Goal: Submit feedback/report problem

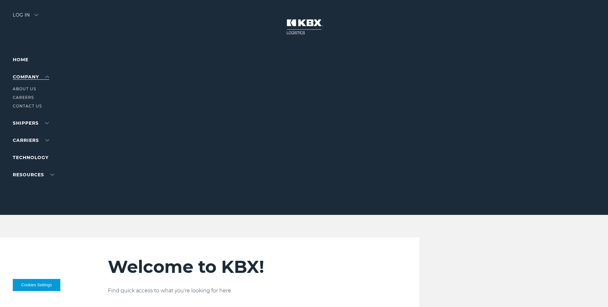
click at [27, 76] on link "Company" at bounding box center [31, 77] width 36 height 6
click at [30, 87] on link "About Us" at bounding box center [24, 88] width 23 height 5
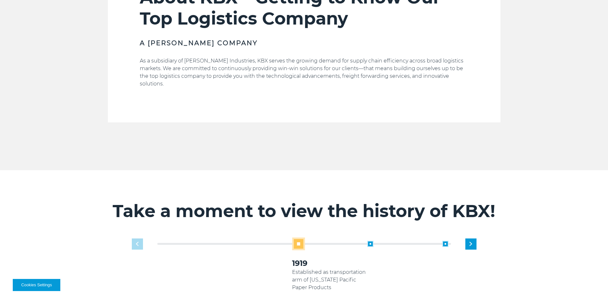
scroll to position [319, 0]
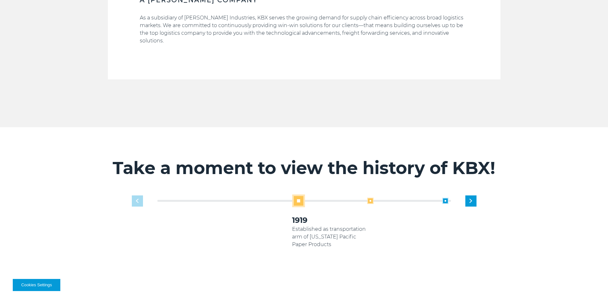
click at [372, 198] on span at bounding box center [370, 201] width 6 height 6
click at [369, 198] on span at bounding box center [370, 201] width 6 height 6
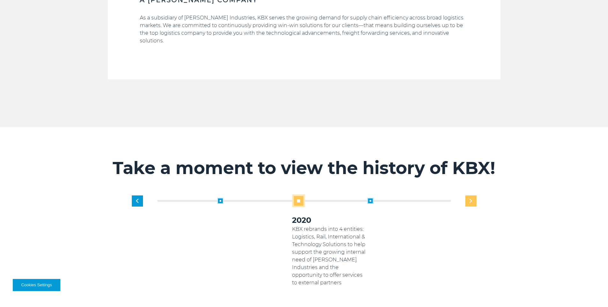
click at [471, 199] on img "Next slide" at bounding box center [470, 201] width 3 height 4
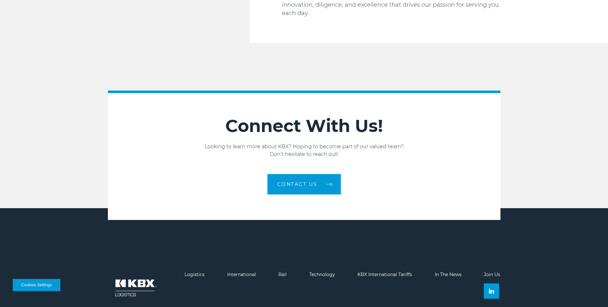
scroll to position [1076, 0]
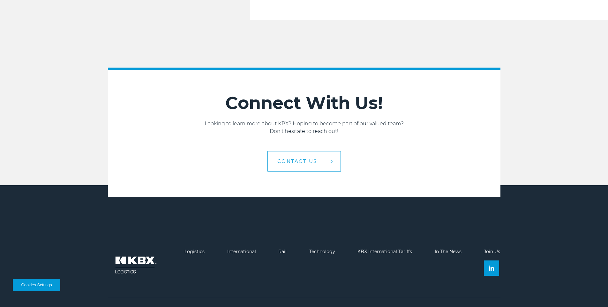
click at [307, 151] on link "Contact us" at bounding box center [303, 161] width 73 height 20
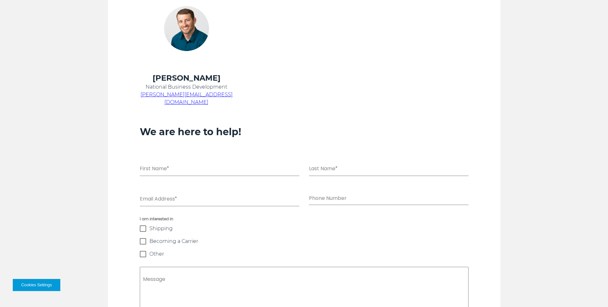
scroll to position [415, 0]
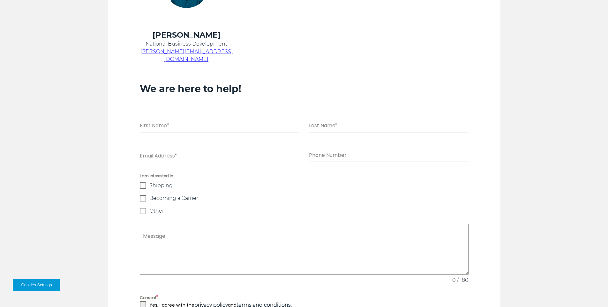
click at [166, 112] on div "First Name *" at bounding box center [220, 122] width 160 height 21
click at [163, 120] on input "First Name *" at bounding box center [220, 126] width 160 height 13
type input "****"
click at [330, 120] on input "Last Name *" at bounding box center [389, 126] width 160 height 13
type input "****"
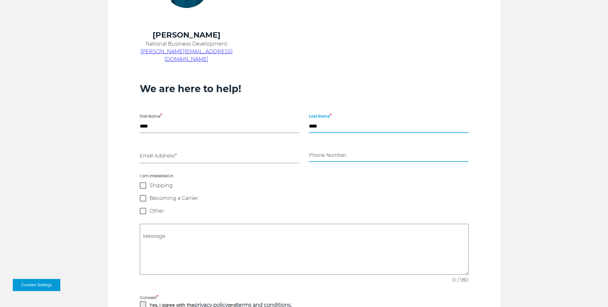
click at [318, 153] on input "Phone Number" at bounding box center [389, 155] width 160 height 13
click at [341, 149] on input "Phone Number" at bounding box center [389, 155] width 160 height 13
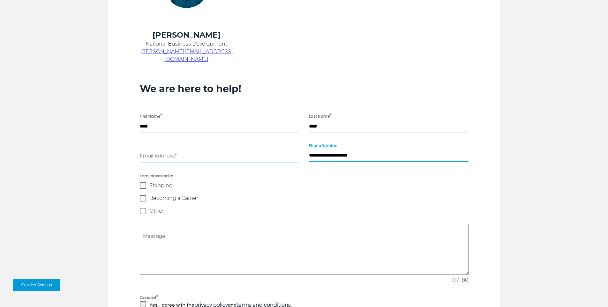
type input "**********"
click at [184, 150] on input "Email Address *" at bounding box center [220, 156] width 160 height 13
type input "**********"
click at [160, 182] on span "Shipping" at bounding box center [160, 185] width 23 height 6
click at [158, 195] on div "I am interested in Shipping Becoming a Carrier Other" at bounding box center [304, 193] width 329 height 41
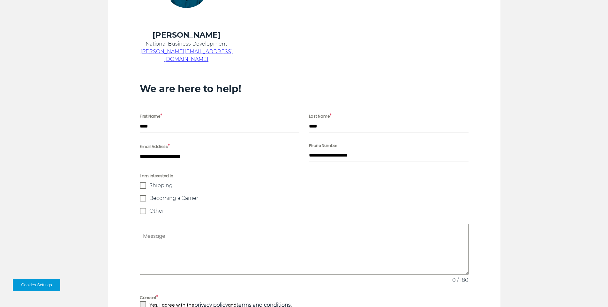
click at [162, 195] on span "Becoming a Carrier" at bounding box center [173, 198] width 49 height 6
click at [150, 208] on span "Other" at bounding box center [156, 211] width 15 height 6
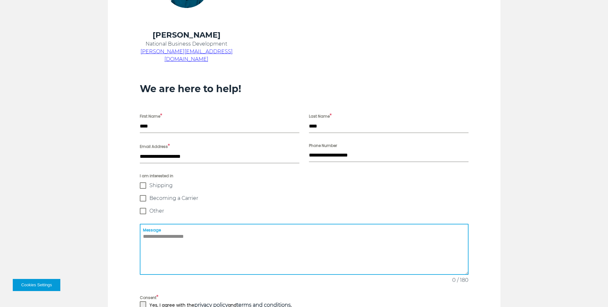
click at [162, 224] on textarea "Message" at bounding box center [304, 249] width 329 height 51
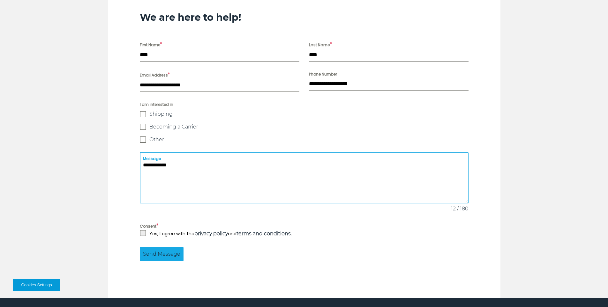
scroll to position [542, 0]
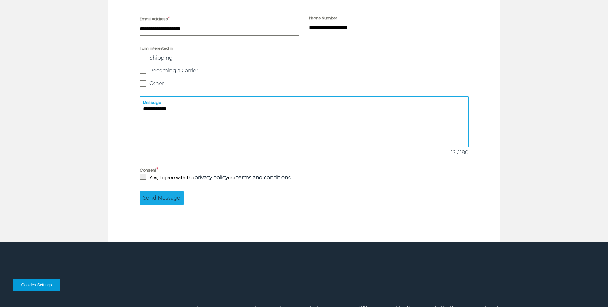
type textarea "**********"
click at [144, 174] on span at bounding box center [143, 177] width 6 height 6
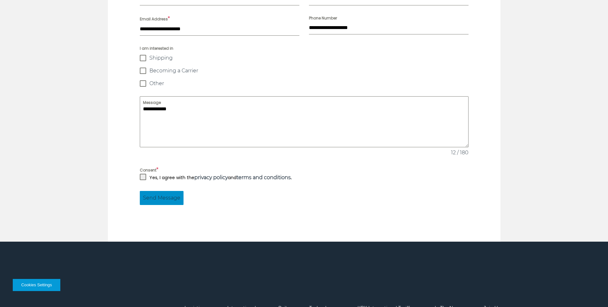
click at [152, 194] on span "Send Message" at bounding box center [161, 198] width 37 height 8
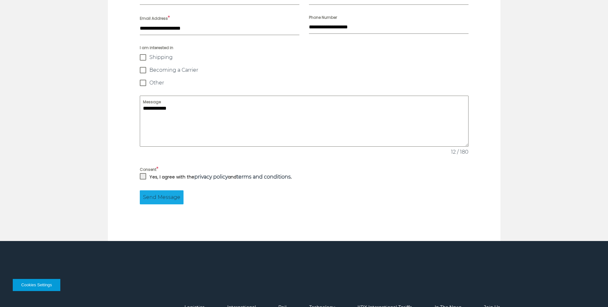
scroll to position [630, 0]
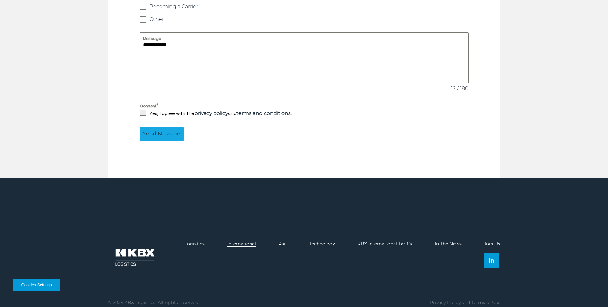
click at [242, 241] on link "International" at bounding box center [241, 244] width 29 height 6
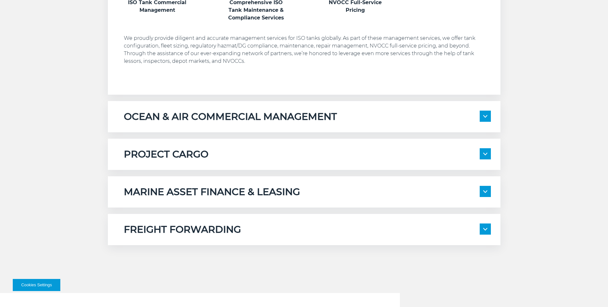
scroll to position [479, 0]
click at [355, 157] on div "PROJECT CARGO" at bounding box center [307, 154] width 367 height 12
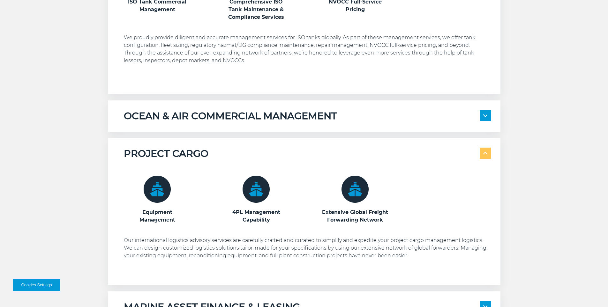
click at [345, 123] on div "OCEAN & AIR COMMERCIAL MANAGEMENT Transportation Contract Management Global Fre…" at bounding box center [304, 115] width 392 height 31
click at [308, 121] on h5 "OCEAN & AIR COMMERCIAL MANAGEMENT" at bounding box center [230, 116] width 213 height 12
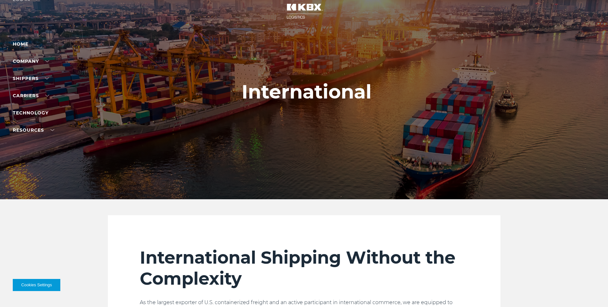
scroll to position [0, 0]
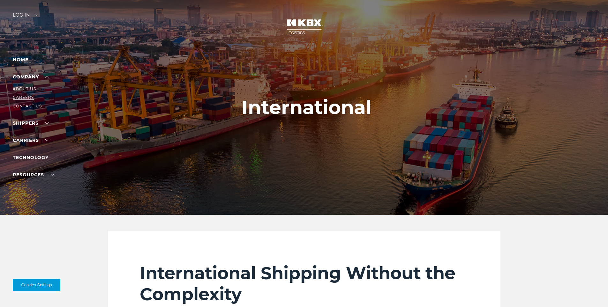
click at [26, 97] on link "Careers" at bounding box center [23, 97] width 21 height 5
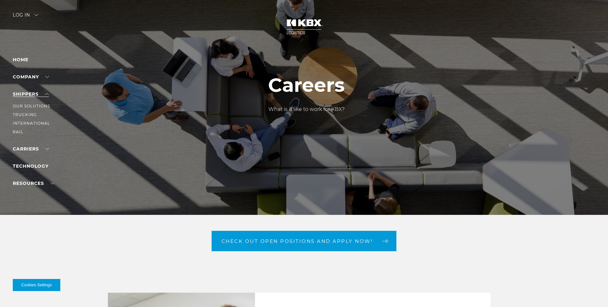
click at [25, 93] on link "SHIPPERS" at bounding box center [31, 94] width 36 height 6
click at [27, 107] on link "Our Solutions" at bounding box center [31, 106] width 37 height 5
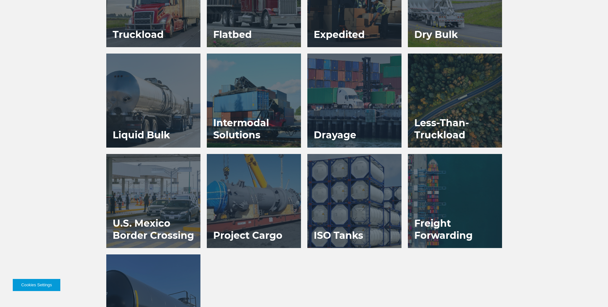
scroll to position [363, 0]
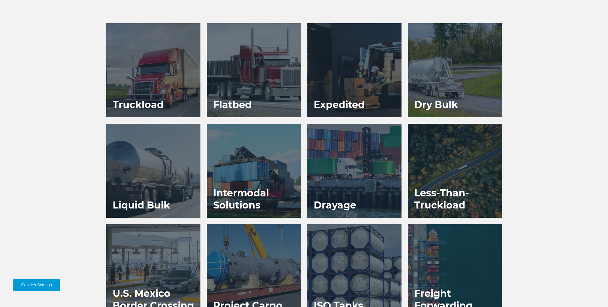
click at [255, 92] on div at bounding box center [254, 70] width 94 height 94
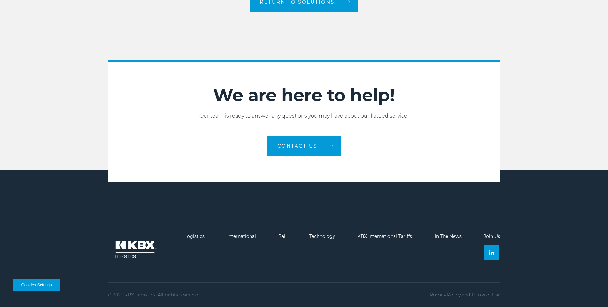
scroll to position [1019, 0]
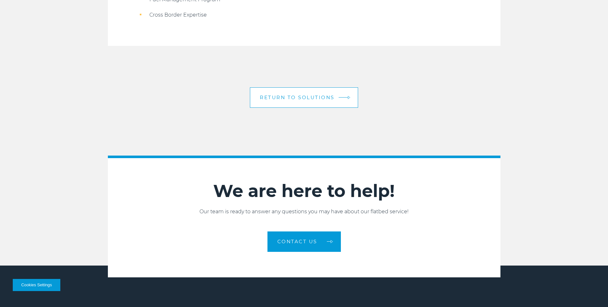
click at [307, 93] on link "Return to Solutions" at bounding box center [304, 97] width 108 height 20
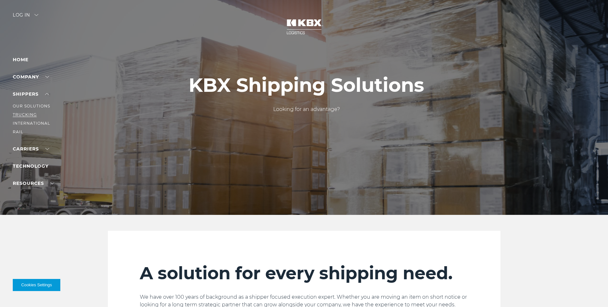
click at [27, 114] on link "Trucking" at bounding box center [25, 114] width 24 height 5
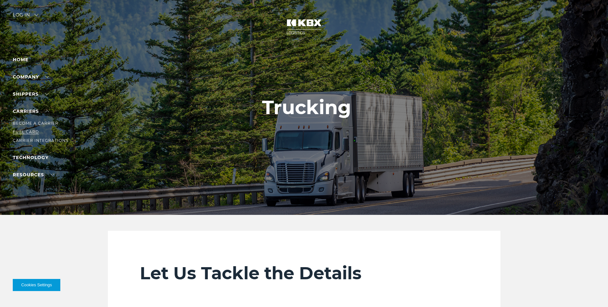
click at [26, 130] on link "Fuel Card" at bounding box center [26, 132] width 26 height 5
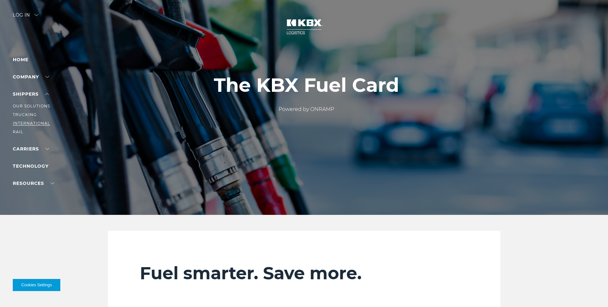
click at [25, 121] on link "International" at bounding box center [31, 123] width 37 height 5
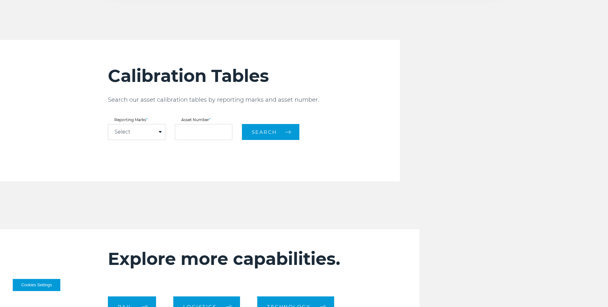
scroll to position [798, 0]
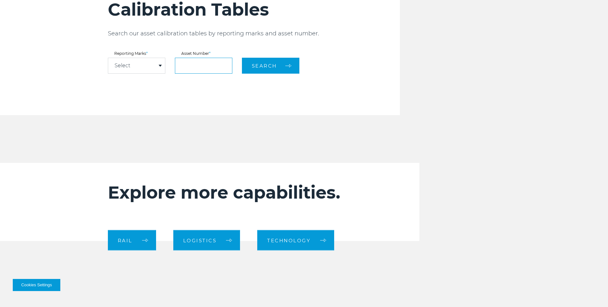
click at [200, 66] on input "text" at bounding box center [203, 66] width 57 height 16
type input "***"
click at [144, 62] on div "Select" at bounding box center [136, 65] width 57 height 15
click at [141, 75] on link "KBXU" at bounding box center [136, 77] width 57 height 8
select select "****"
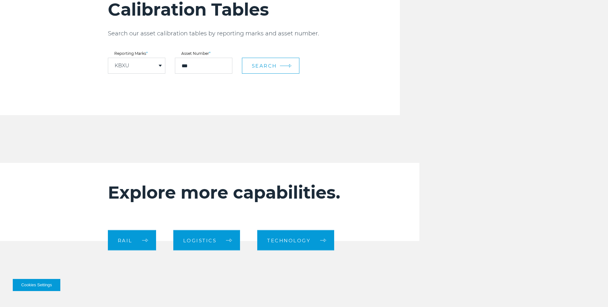
click at [261, 67] on span "Search" at bounding box center [264, 66] width 25 height 6
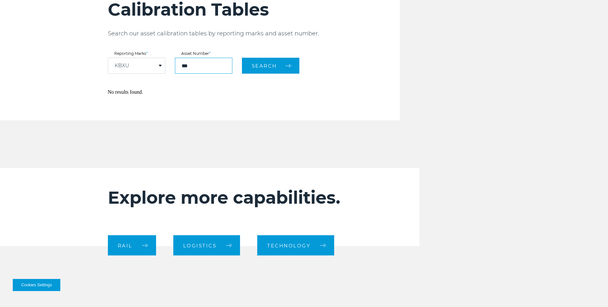
click at [190, 63] on input "***" at bounding box center [203, 66] width 57 height 16
click at [129, 70] on div "KBXU" at bounding box center [136, 65] width 57 height 15
click at [181, 92] on p "No results found." at bounding box center [254, 92] width 292 height 5
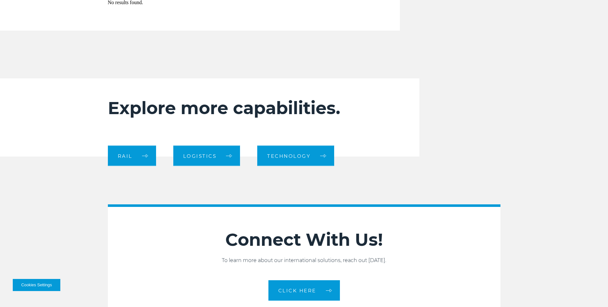
scroll to position [893, 0]
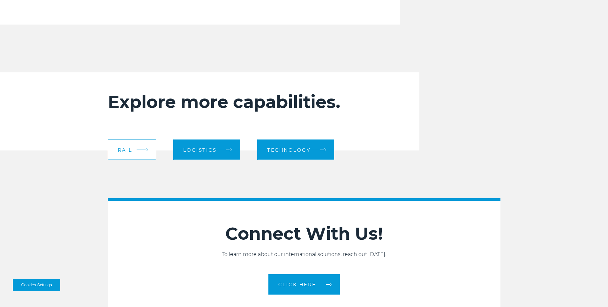
click at [133, 150] on link "RAIL" at bounding box center [132, 150] width 48 height 20
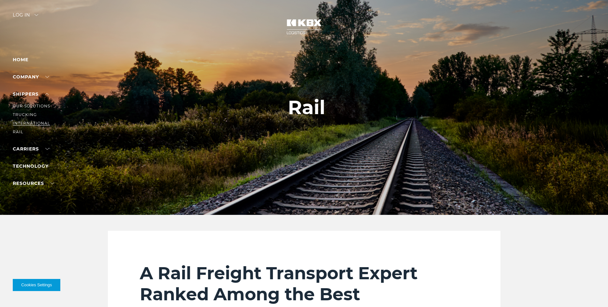
click at [28, 125] on link "International" at bounding box center [31, 123] width 37 height 5
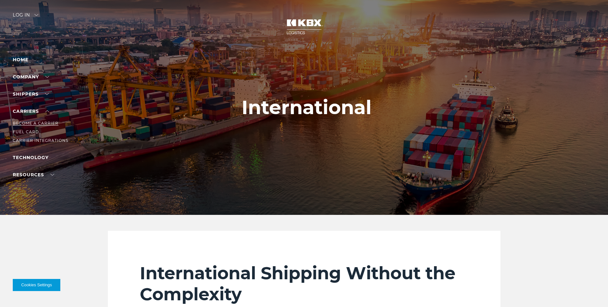
click at [22, 123] on link "Become a Carrier" at bounding box center [36, 123] width 46 height 5
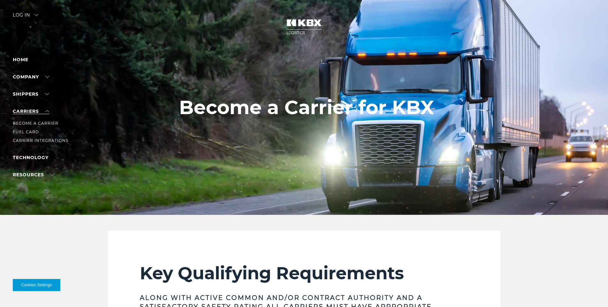
click at [24, 108] on link "Carriers" at bounding box center [31, 111] width 36 height 6
click at [23, 131] on link "Fuel Card" at bounding box center [26, 132] width 26 height 5
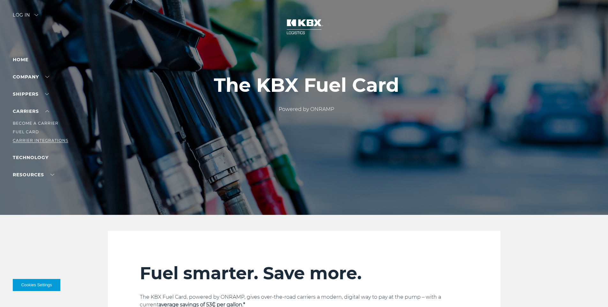
click at [21, 141] on link "Carrier Integrations" at bounding box center [41, 140] width 56 height 5
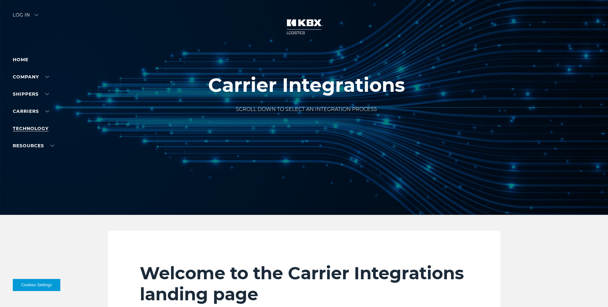
click at [31, 129] on link "Technology" at bounding box center [31, 129] width 36 height 6
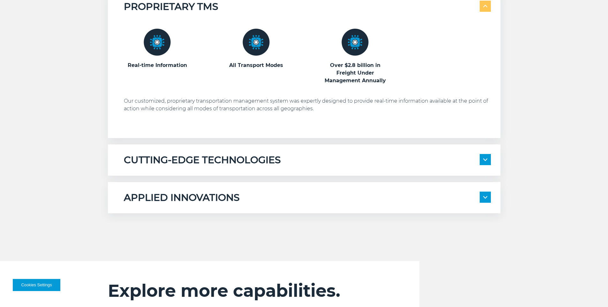
scroll to position [383, 0]
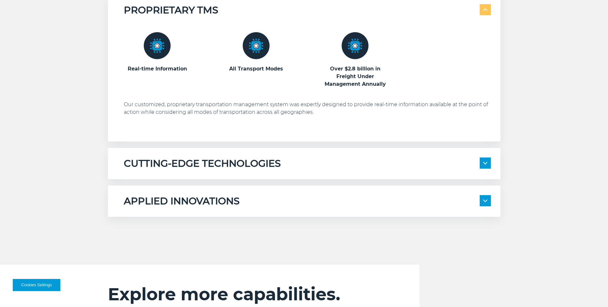
click at [486, 165] on span at bounding box center [484, 163] width 11 height 11
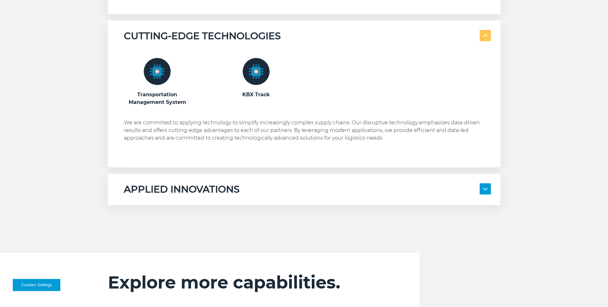
scroll to position [638, 0]
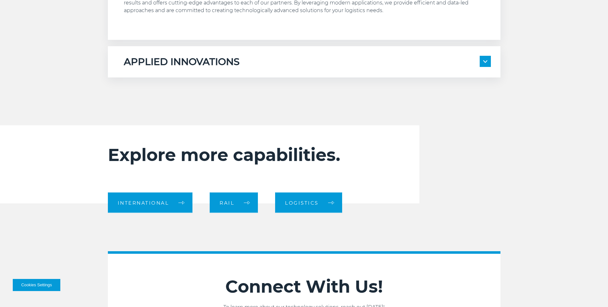
click at [303, 56] on div "APPLIED INNOVATIONS Electronic Bill of Lading Automated Appointment Scheduling …" at bounding box center [304, 61] width 392 height 31
click at [302, 62] on div "APPLIED INNOVATIONS" at bounding box center [307, 62] width 367 height 12
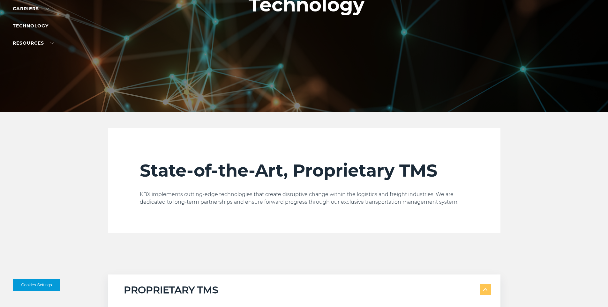
scroll to position [32, 0]
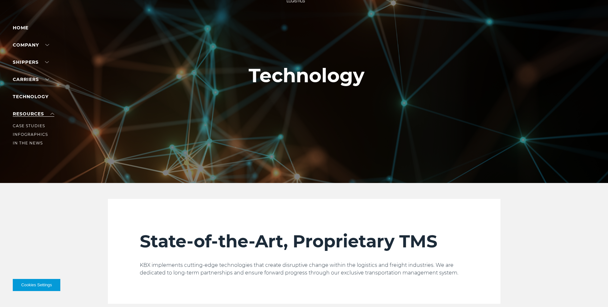
click at [19, 115] on link "RESOURCES" at bounding box center [33, 114] width 41 height 6
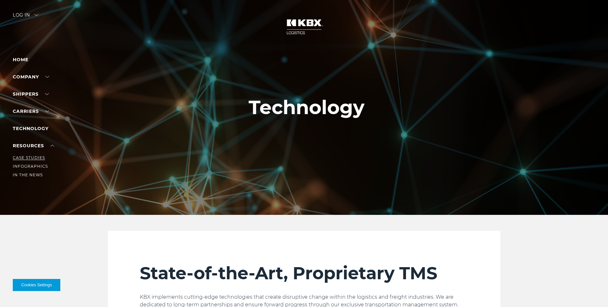
click at [34, 158] on link "Case Studies" at bounding box center [29, 157] width 32 height 5
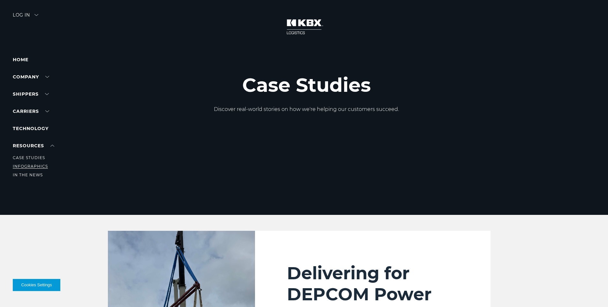
click at [31, 166] on link "Infographics" at bounding box center [30, 166] width 35 height 5
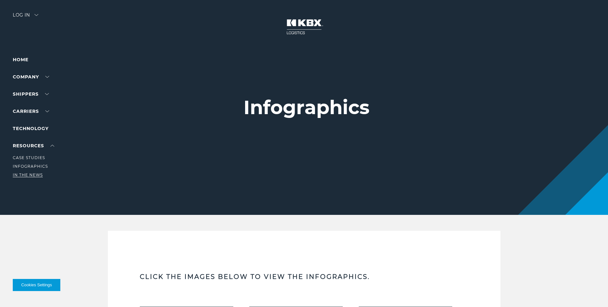
click at [30, 174] on link "In The News" at bounding box center [28, 175] width 30 height 5
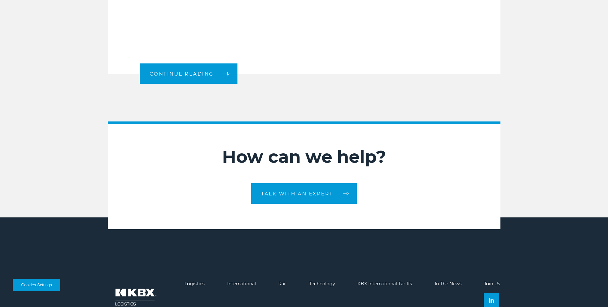
scroll to position [841, 0]
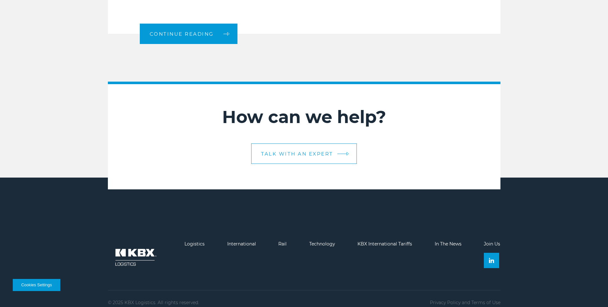
click at [315, 152] on span "Talk With An Expert" at bounding box center [297, 154] width 72 height 5
click at [286, 151] on link "Talk With An Expert" at bounding box center [304, 154] width 106 height 20
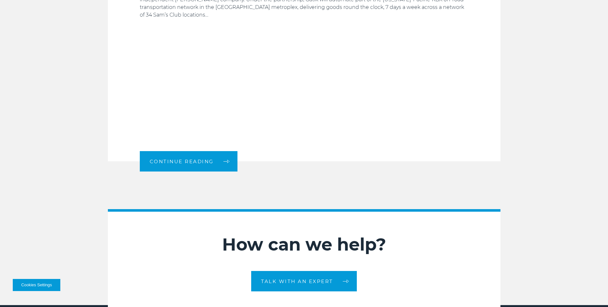
scroll to position [809, 0]
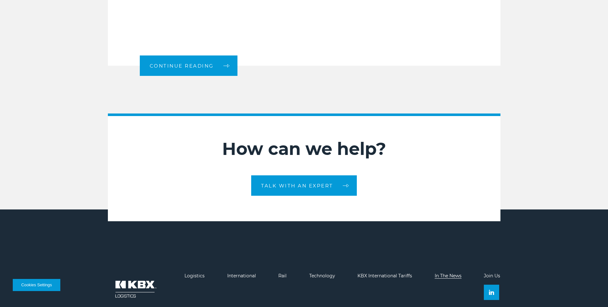
click at [450, 273] on link "In The News" at bounding box center [447, 276] width 27 height 6
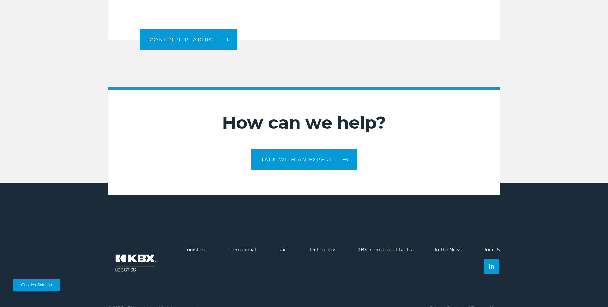
scroll to position [841, 0]
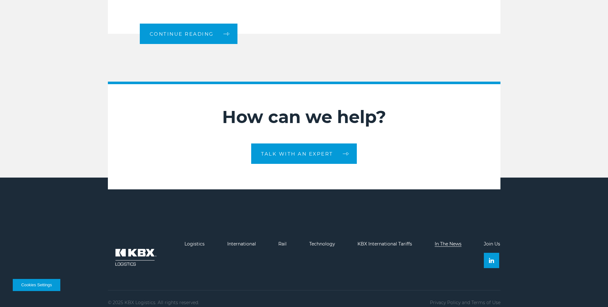
click at [450, 241] on link "In The News" at bounding box center [447, 244] width 27 height 6
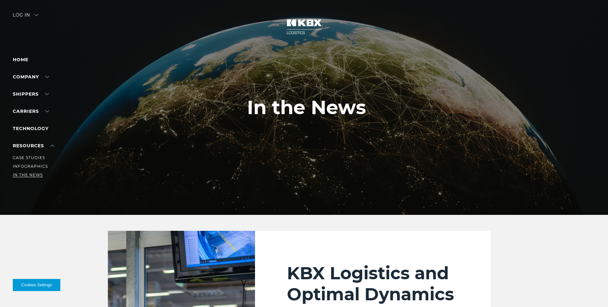
click at [23, 176] on link "In The News" at bounding box center [28, 175] width 30 height 5
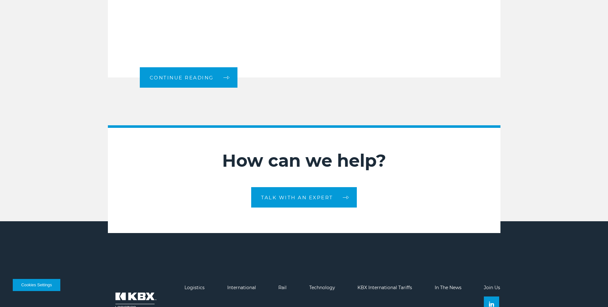
scroll to position [841, 0]
